Goal: Information Seeking & Learning: Learn about a topic

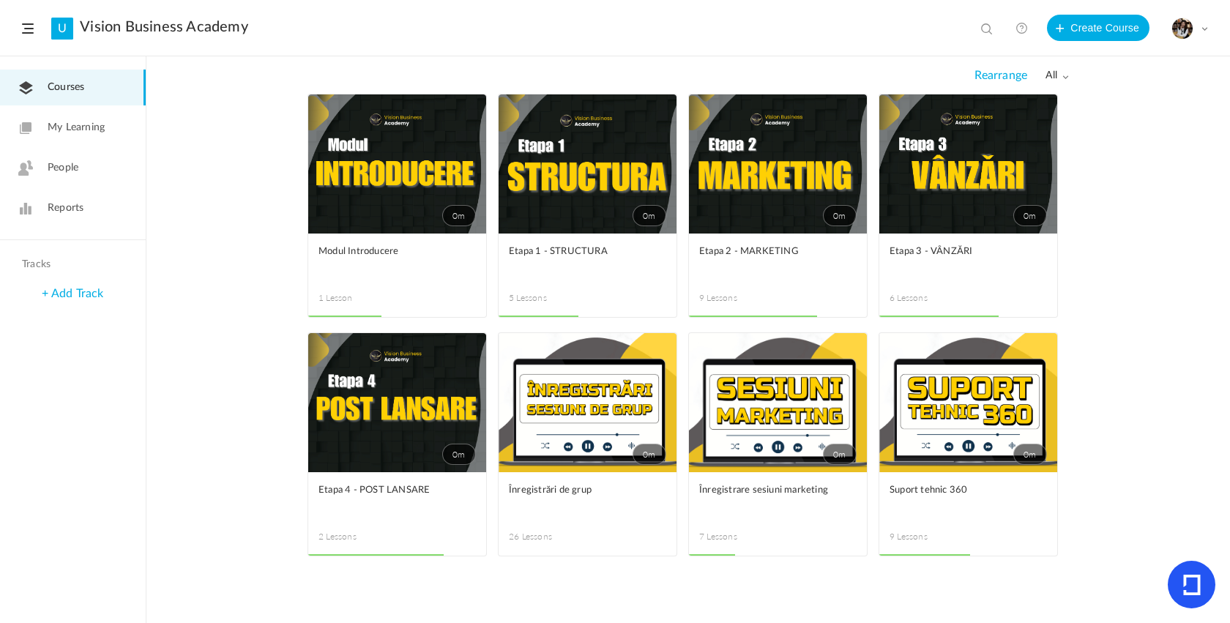
click at [946, 428] on link "0m" at bounding box center [968, 402] width 178 height 139
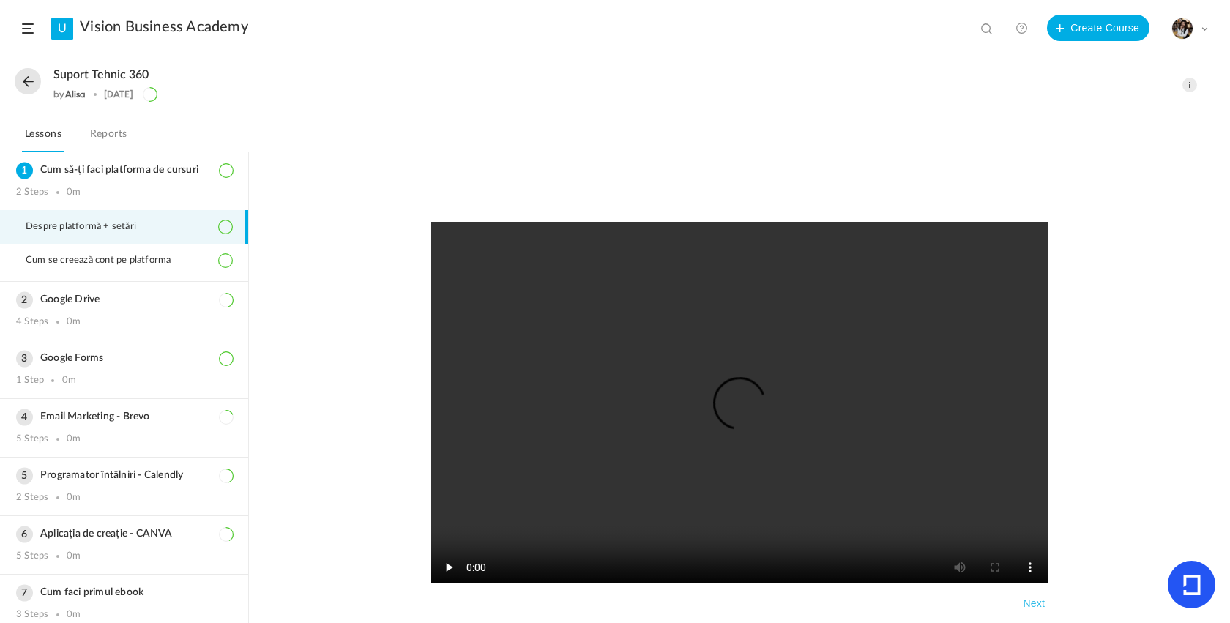
click at [25, 85] on button at bounding box center [28, 81] width 26 height 26
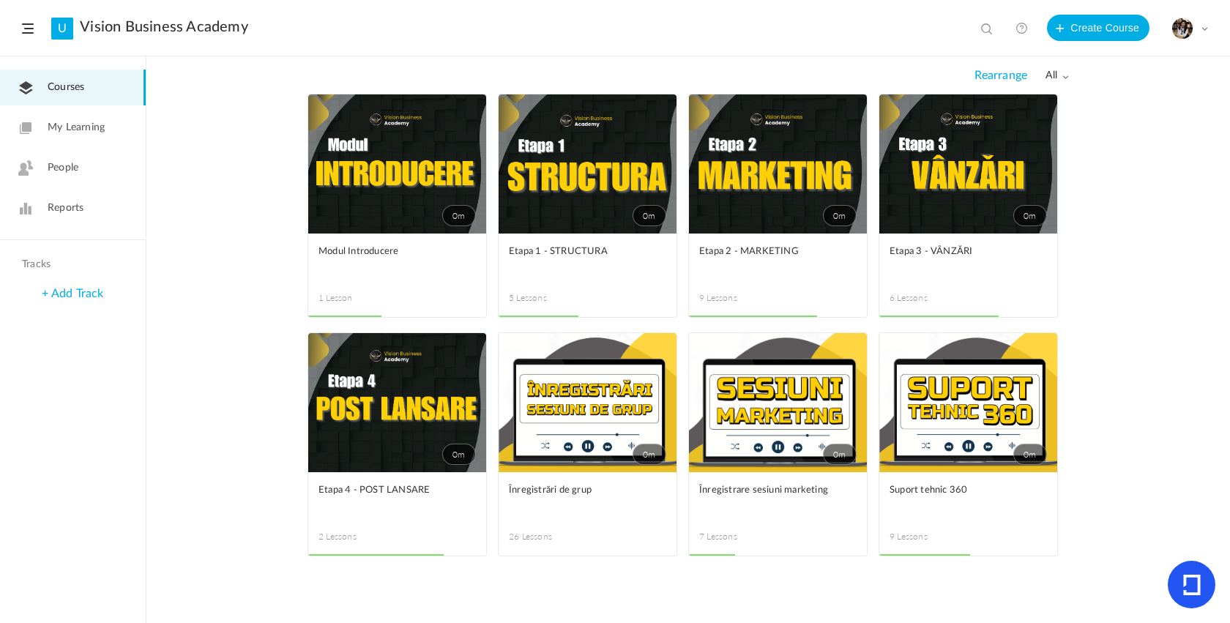
click at [1123, 94] on div "0m Edit Delete Move to draft Remove Progress Modul Introducere 1 Lesson This co…" at bounding box center [688, 358] width 1084 height 529
click at [764, 210] on link "0m" at bounding box center [778, 163] width 178 height 139
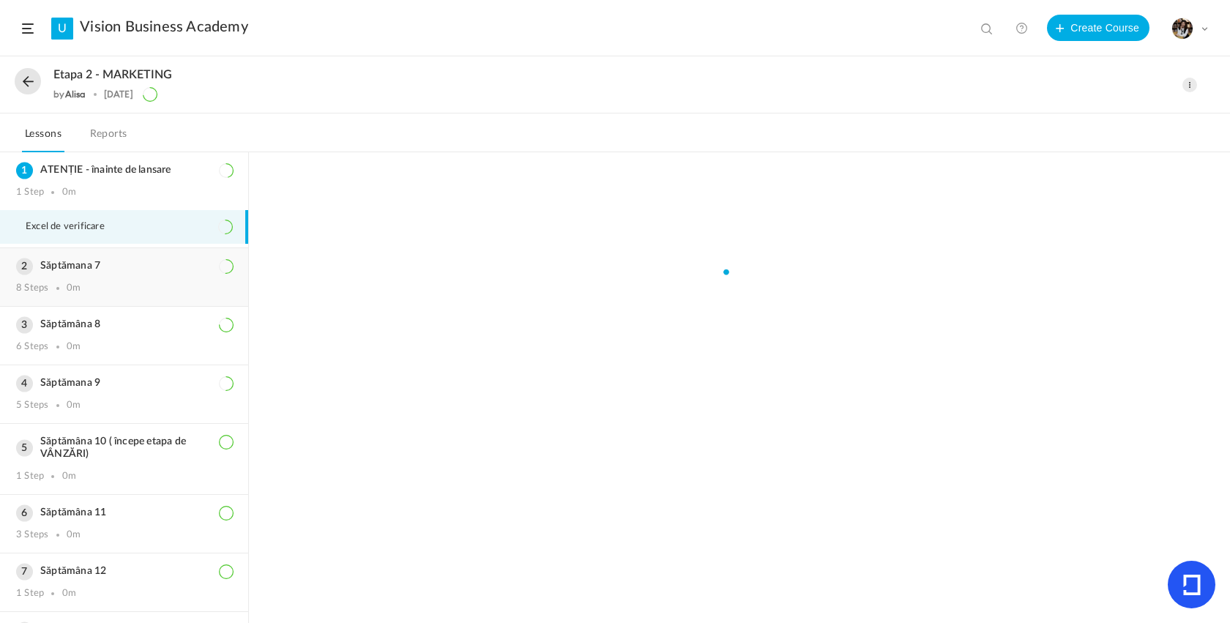
click at [102, 272] on h3 "Săptămana 7" at bounding box center [124, 266] width 216 height 12
